Goal: Transaction & Acquisition: Book appointment/travel/reservation

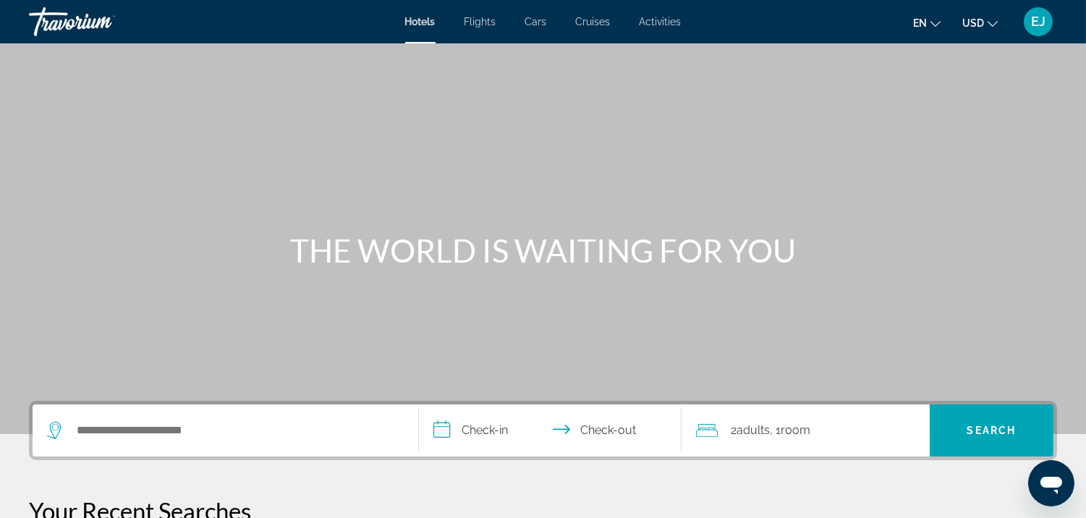
click at [657, 18] on span "Activities" at bounding box center [661, 22] width 42 height 12
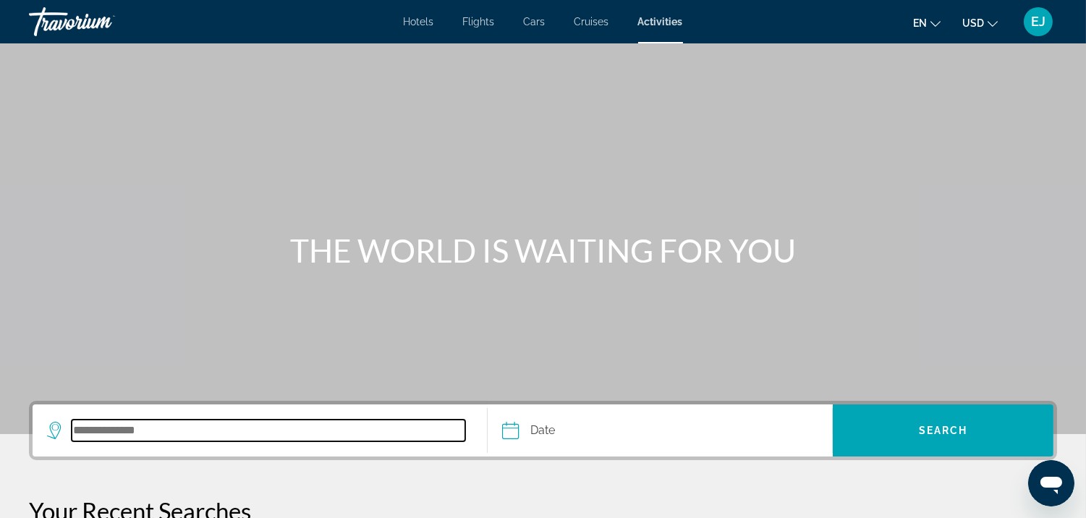
click at [77, 431] on input "Search destination" at bounding box center [269, 431] width 394 height 22
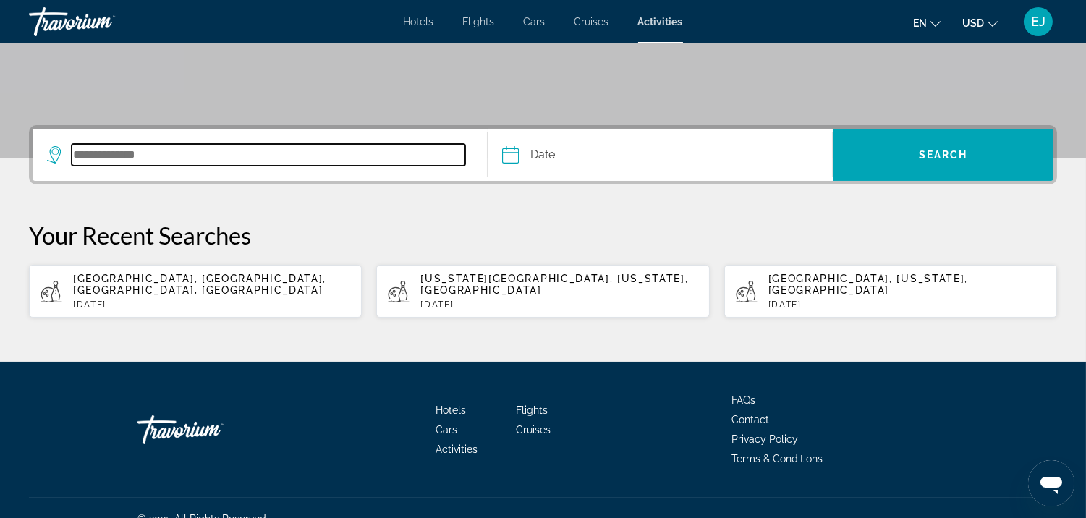
scroll to position [284, 0]
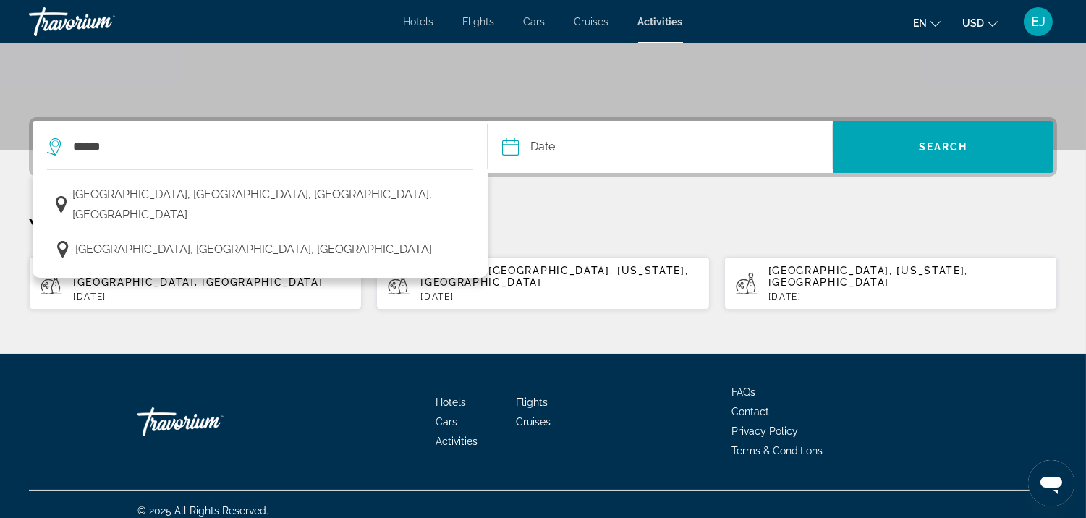
click at [142, 268] on span "[GEOGRAPHIC_DATA], [GEOGRAPHIC_DATA], [GEOGRAPHIC_DATA], [GEOGRAPHIC_DATA]" at bounding box center [199, 276] width 253 height 23
type input "**********"
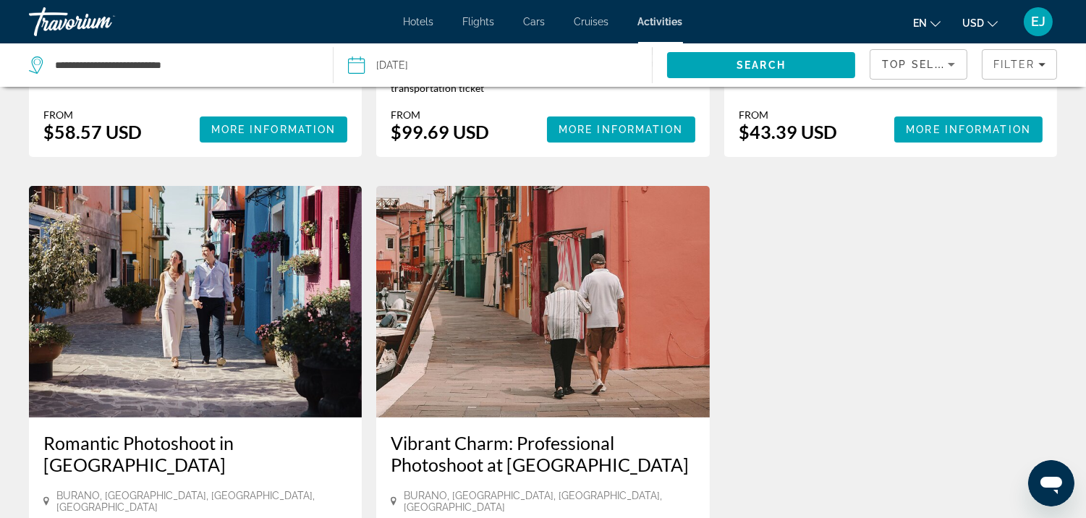
scroll to position [185, 0]
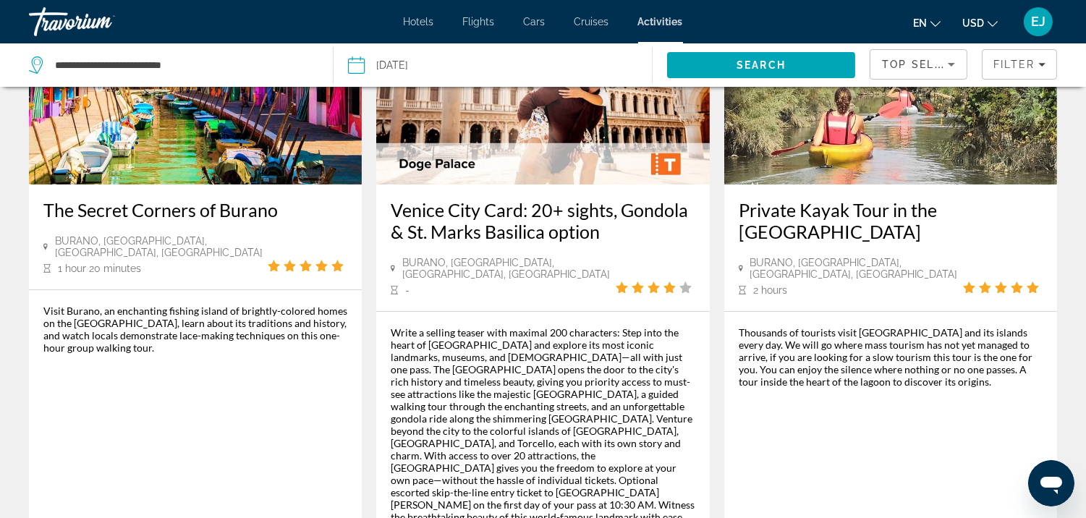
click at [357, 64] on input "Date: Nov 6, 2025" at bounding box center [424, 67] width 158 height 48
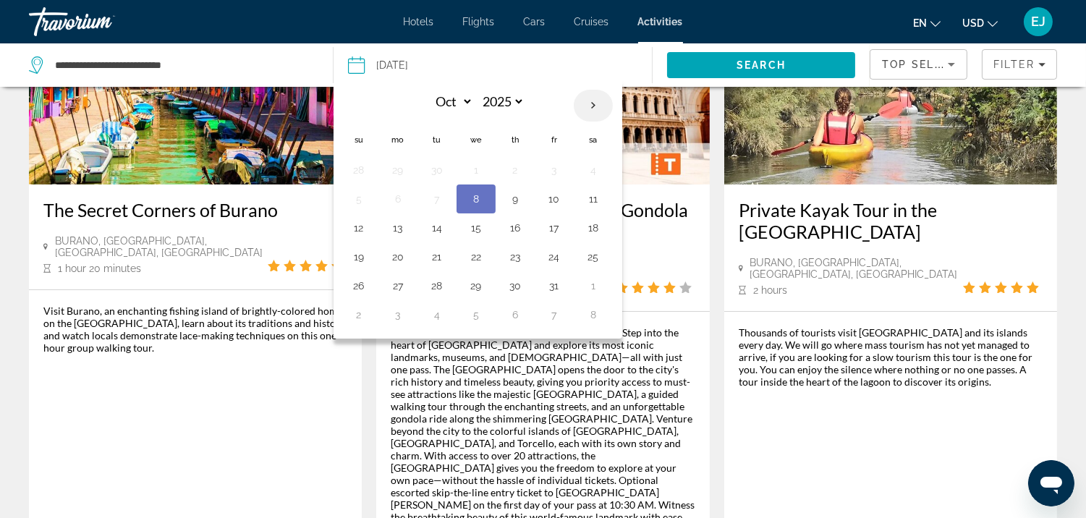
click at [594, 104] on th "Next month" at bounding box center [593, 106] width 39 height 32
select select "**"
click at [556, 203] on button "7" at bounding box center [554, 199] width 23 height 20
type input "**********"
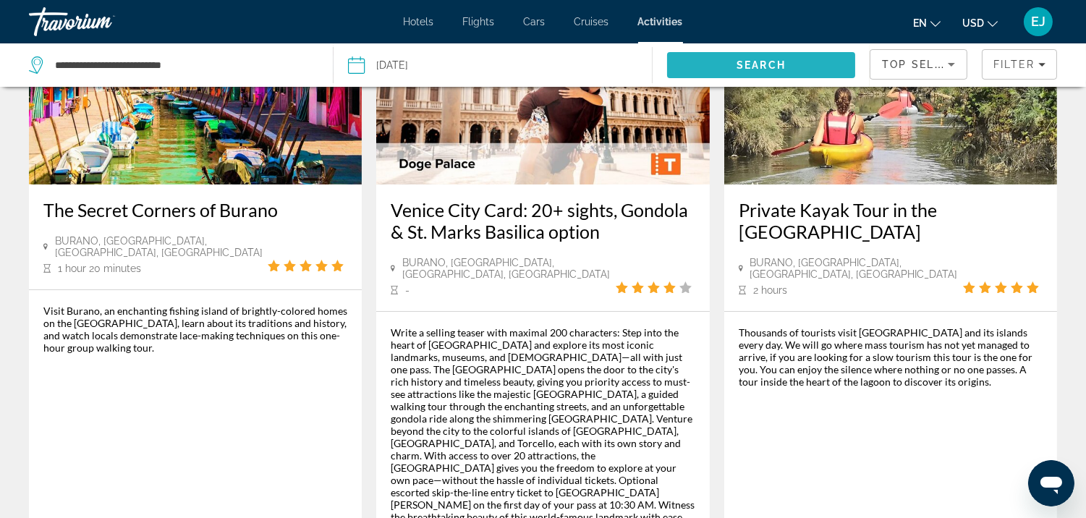
click at [766, 65] on span "Search" at bounding box center [761, 65] width 49 height 12
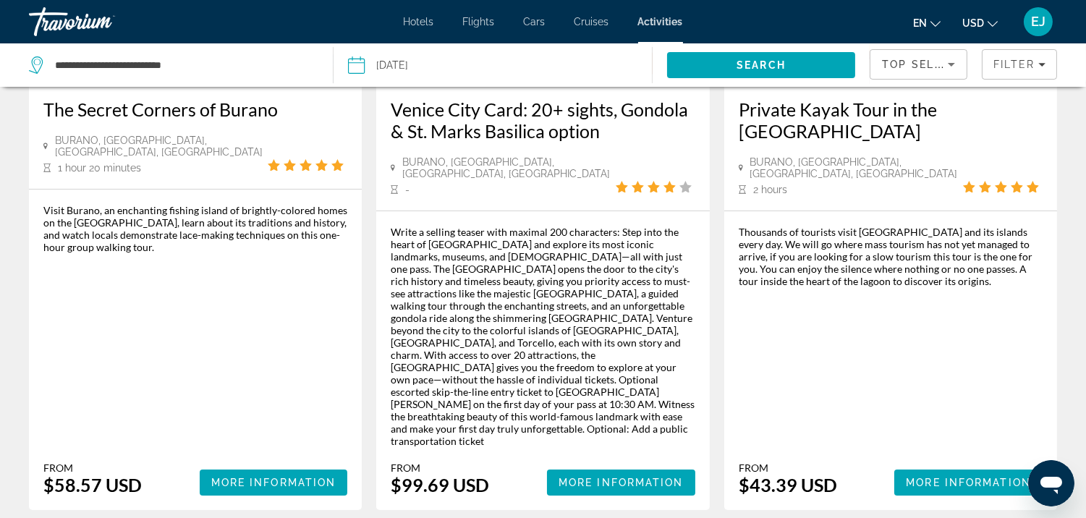
scroll to position [360, 0]
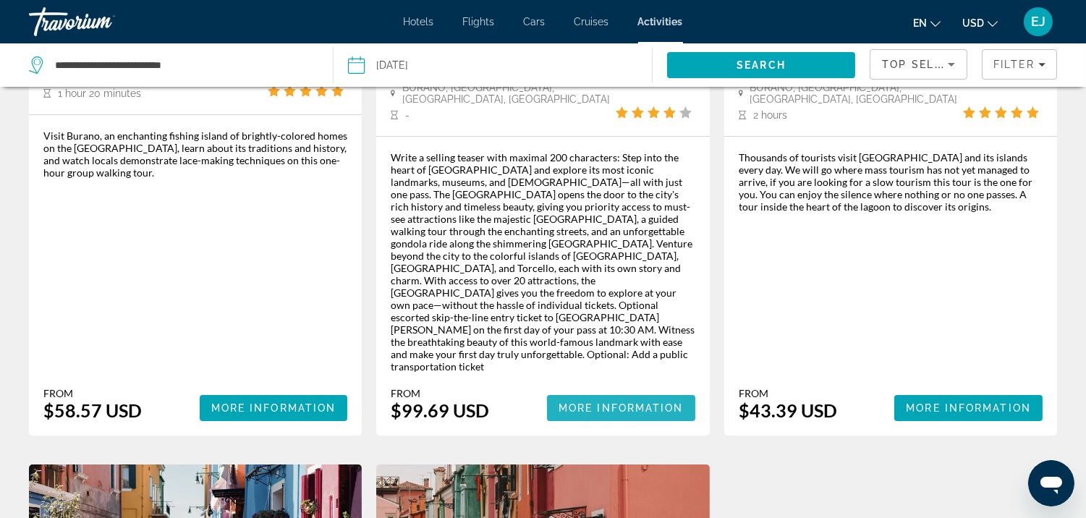
click at [611, 402] on span "More Information" at bounding box center [621, 408] width 125 height 12
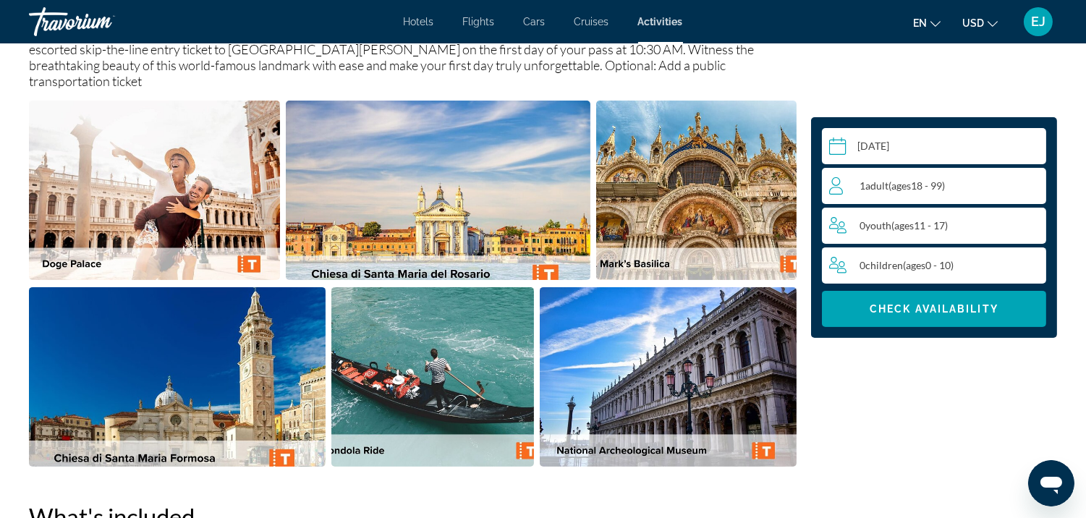
scroll to position [194, 0]
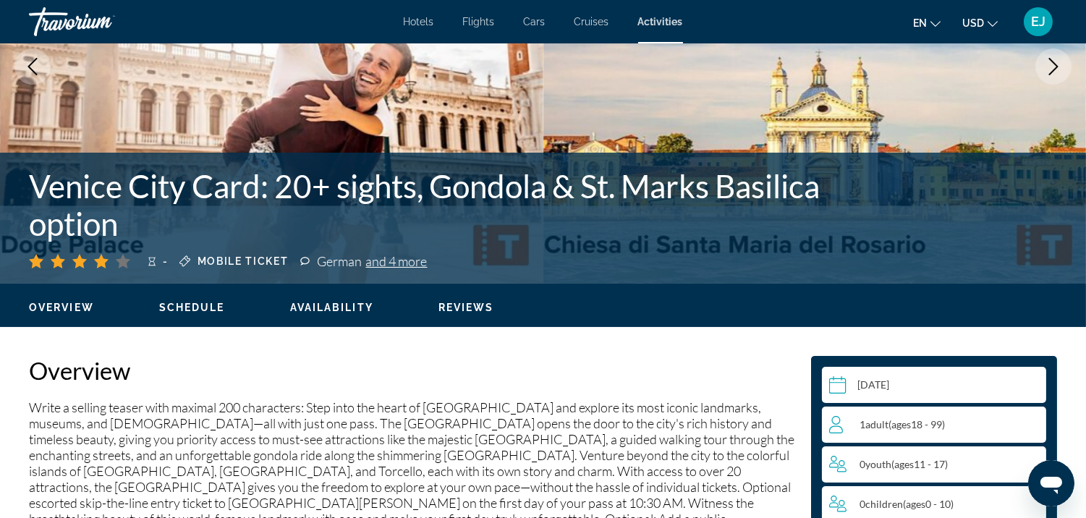
click at [183, 304] on span "Schedule" at bounding box center [192, 308] width 66 height 12
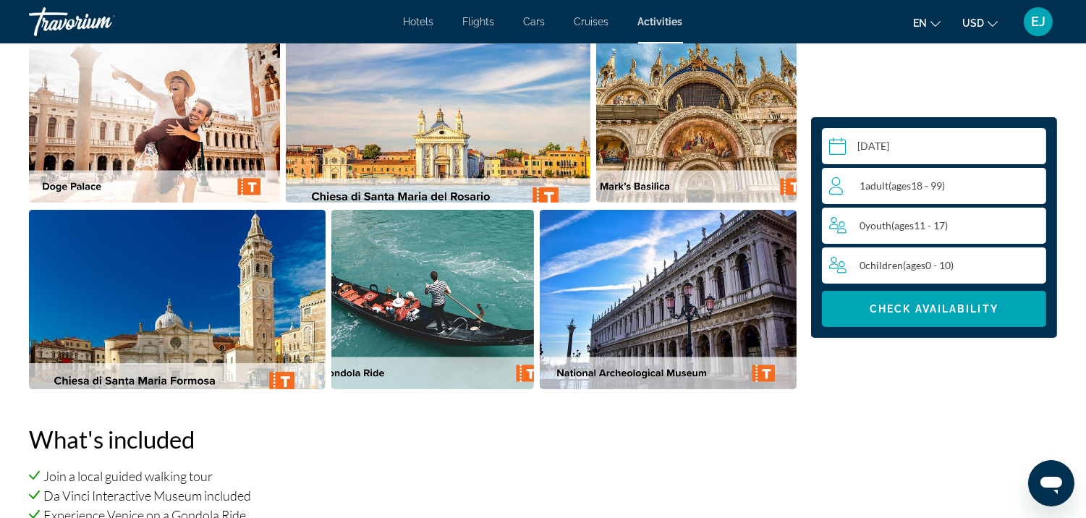
scroll to position [271, 0]
